Goal: Task Accomplishment & Management: Complete application form

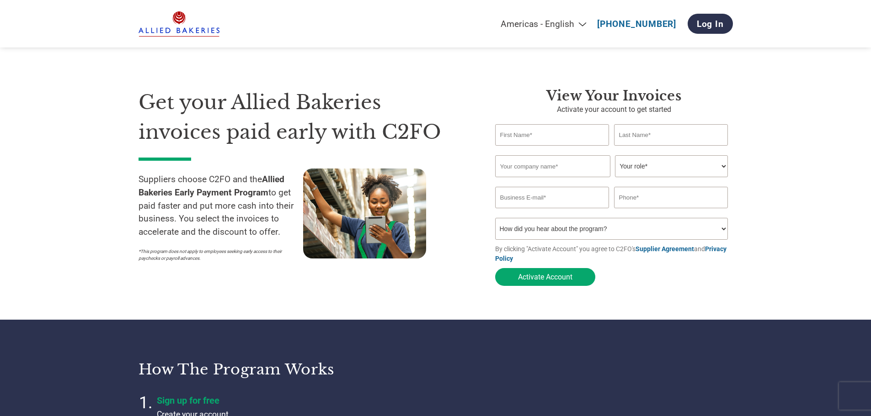
click at [531, 141] on input "text" at bounding box center [552, 134] width 114 height 21
click at [647, 166] on select "Your role* CFO Controller Credit Manager Finance Director Treasurer CEO Preside…" at bounding box center [671, 166] width 113 height 22
select select "ACCOUNTS_RECEIVABLE"
click at [615, 156] on select "Your role* CFO Controller Credit Manager Finance Director Treasurer CEO Preside…" at bounding box center [671, 166] width 113 height 22
click at [536, 145] on input "text" at bounding box center [552, 134] width 114 height 21
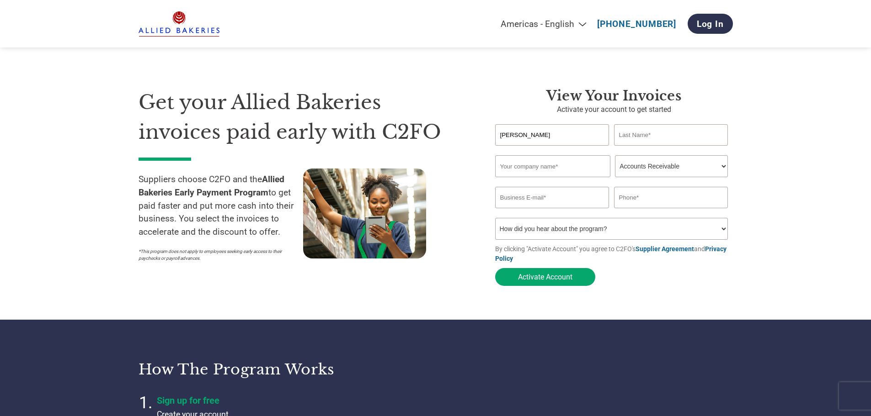
type input "[PERSON_NAME]"
type input "Ozic-Bebek"
click at [534, 162] on input "text" at bounding box center [552, 166] width 115 height 22
type input "Sana Commerce"
click at [534, 194] on input "email" at bounding box center [552, 197] width 114 height 21
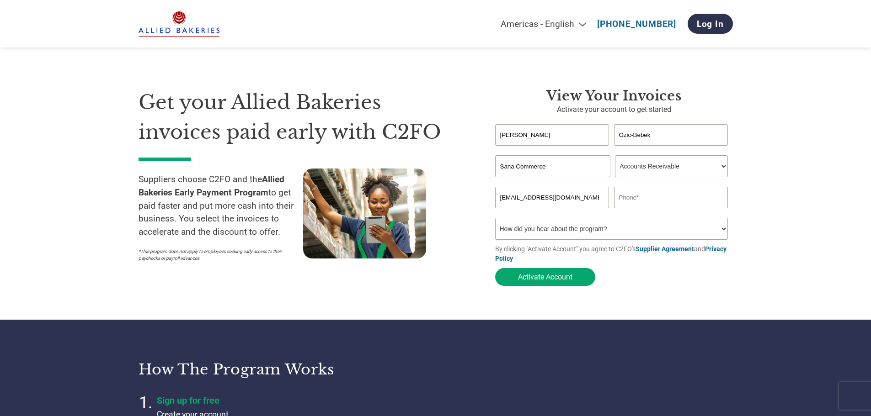
type input "[EMAIL_ADDRESS][DOMAIN_NAME]"
click at [636, 199] on input "text" at bounding box center [671, 197] width 114 height 21
paste input "[PHONE_NUMBER]"
type input "[PHONE_NUMBER]"
click at [645, 234] on select "How did you hear about the program? Received a letter Email Social Media Online…" at bounding box center [611, 229] width 233 height 22
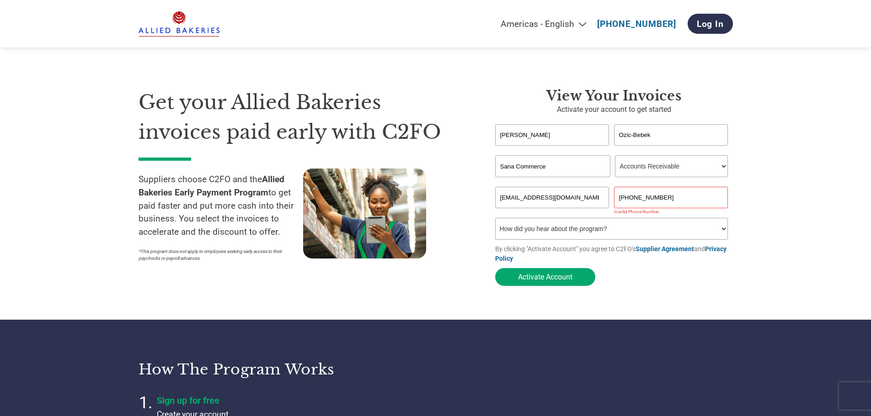
select select "Email"
click at [495, 221] on select "How did you hear about the program? Received a letter Email Social Media Online…" at bounding box center [611, 229] width 233 height 22
click at [664, 200] on input "[PHONE_NUMBER]" at bounding box center [671, 197] width 114 height 21
click at [640, 198] on input "[PHONE_NUMBER]" at bounding box center [671, 197] width 114 height 21
click at [631, 199] on input "[PHONE_NUMBER]" at bounding box center [671, 197] width 114 height 21
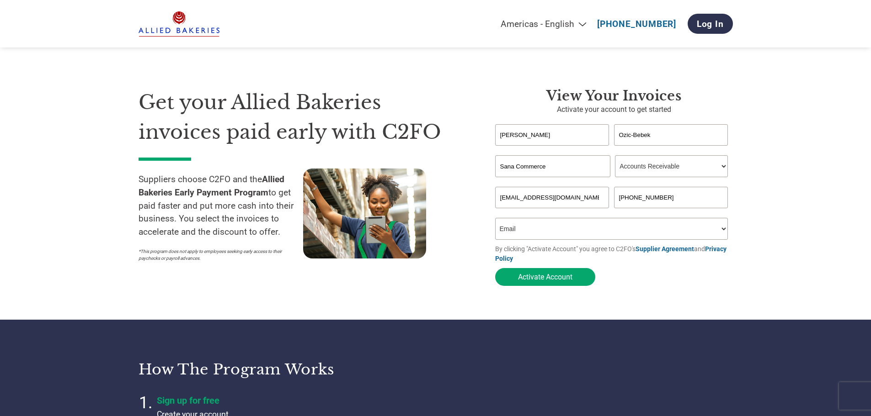
click at [648, 198] on input "[PHONE_NUMBER]" at bounding box center [671, 197] width 114 height 21
type input "[PHONE_NUMBER]"
drag, startPoint x: 540, startPoint y: 293, endPoint x: 540, endPoint y: 288, distance: 4.6
click at [540, 291] on form "[PERSON_NAME]-[PERSON_NAME] first name or first name is too long Invalid last n…" at bounding box center [614, 207] width 238 height 166
click at [540, 284] on button "Activate Account" at bounding box center [545, 277] width 100 height 18
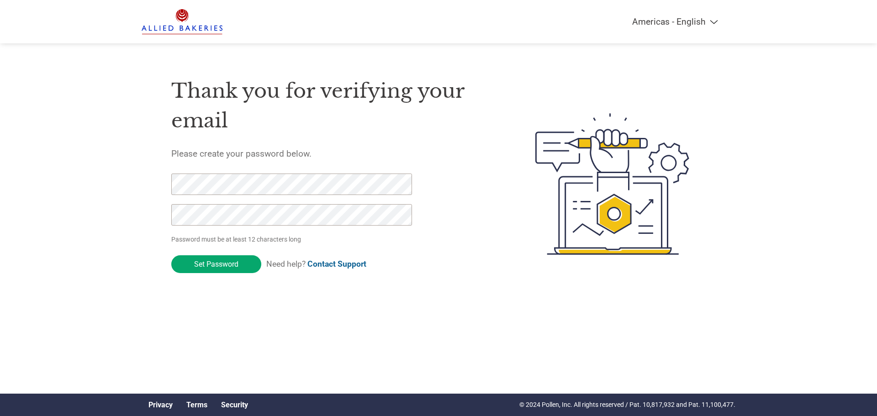
click at [171, 255] on input "Set Password" at bounding box center [216, 264] width 90 height 18
click at [232, 261] on input "Set Password" at bounding box center [216, 264] width 90 height 18
